Goal: Task Accomplishment & Management: Manage account settings

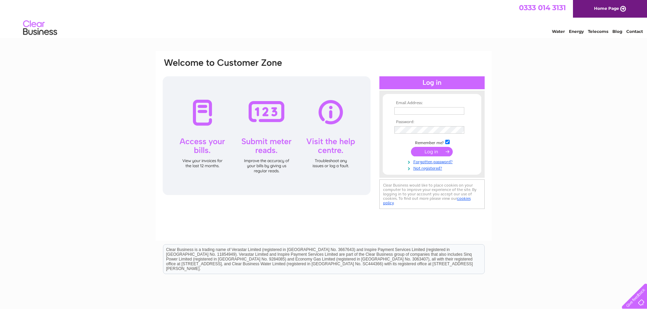
type input "girls@shadesgentlemansclub.co.uk"
click at [421, 149] on input "submit" at bounding box center [432, 152] width 42 height 10
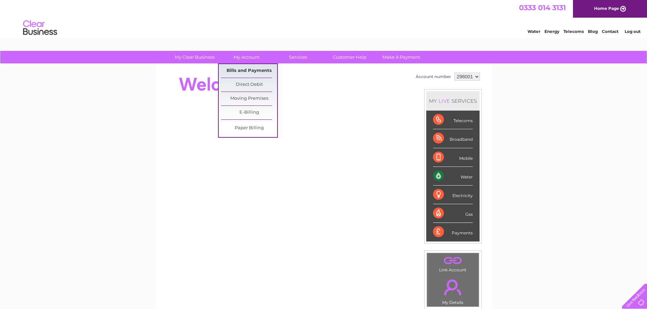
click at [249, 69] on link "Bills and Payments" at bounding box center [249, 71] width 56 height 14
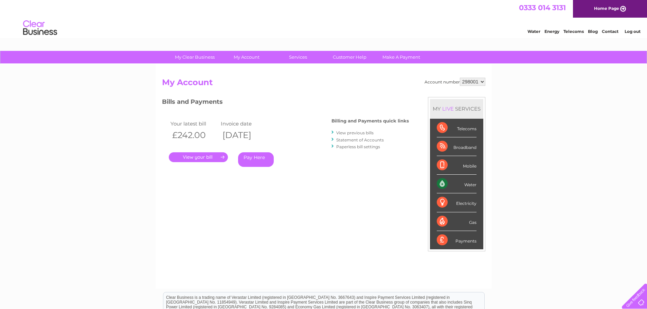
click at [201, 157] on link "." at bounding box center [198, 157] width 59 height 10
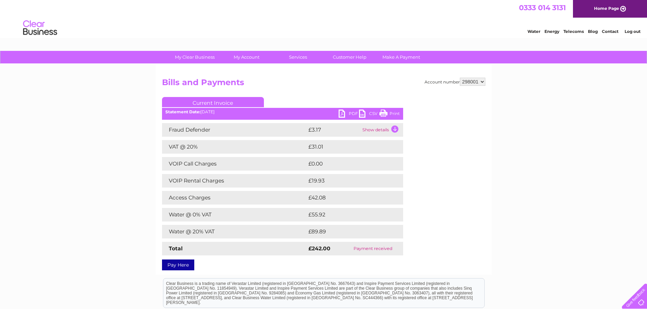
click at [384, 113] on link "Print" at bounding box center [389, 115] width 20 height 10
click at [344, 116] on link "PDF" at bounding box center [349, 115] width 20 height 10
click at [393, 129] on td "Show details" at bounding box center [382, 130] width 42 height 14
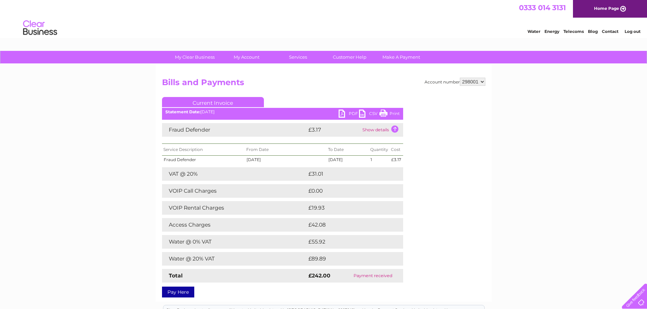
click at [382, 130] on td "Show details" at bounding box center [382, 130] width 42 height 14
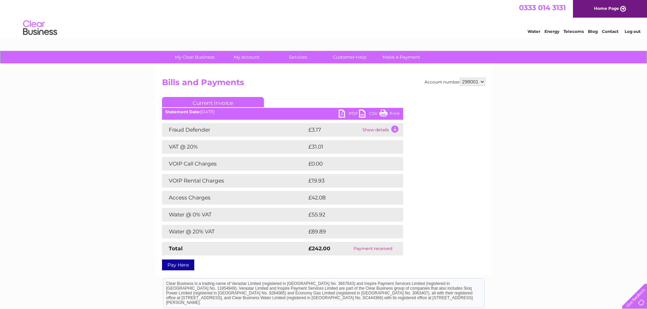
click at [342, 112] on link "PDF" at bounding box center [349, 115] width 20 height 10
click at [397, 129] on td "Show details" at bounding box center [382, 130] width 42 height 14
